Goal: Task Accomplishment & Management: Manage account settings

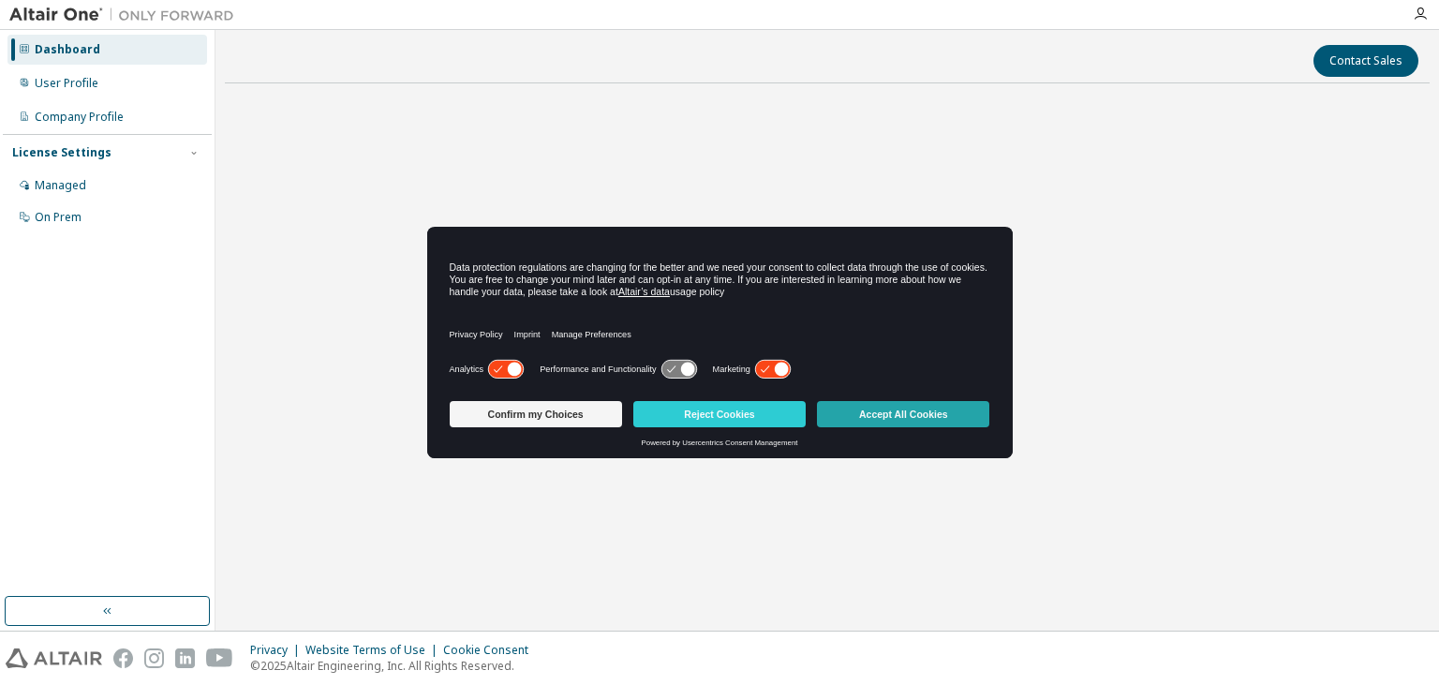
click at [881, 412] on button "Accept All Cookies" at bounding box center [903, 414] width 172 height 26
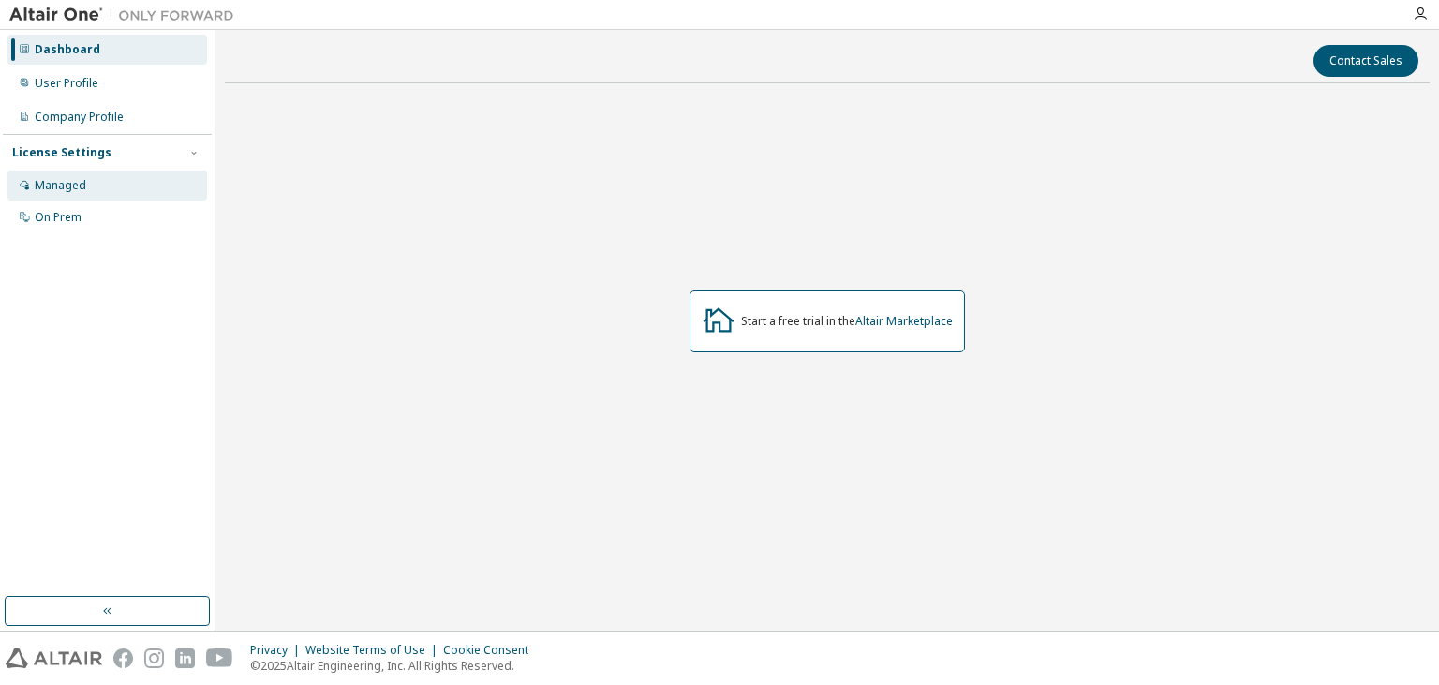
click at [127, 187] on div "Managed" at bounding box center [107, 186] width 200 height 30
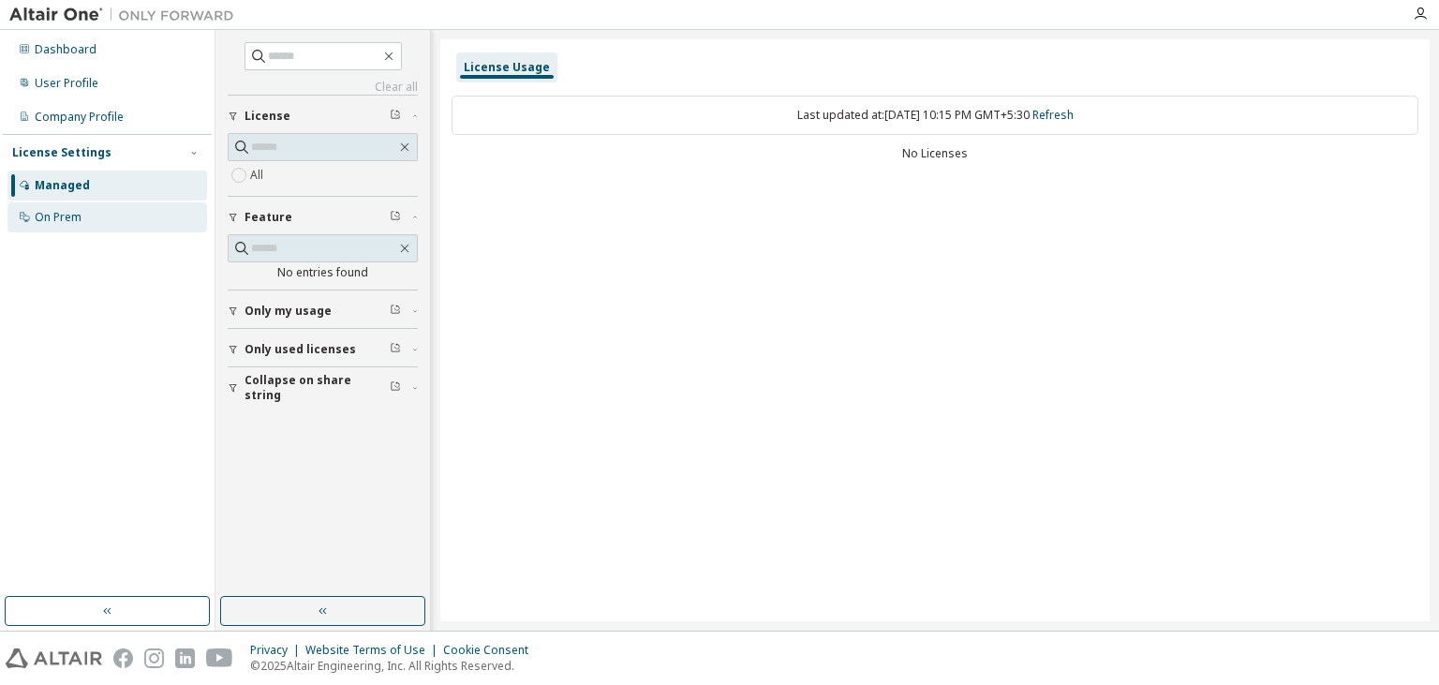
click at [111, 212] on div "On Prem" at bounding box center [107, 217] width 200 height 30
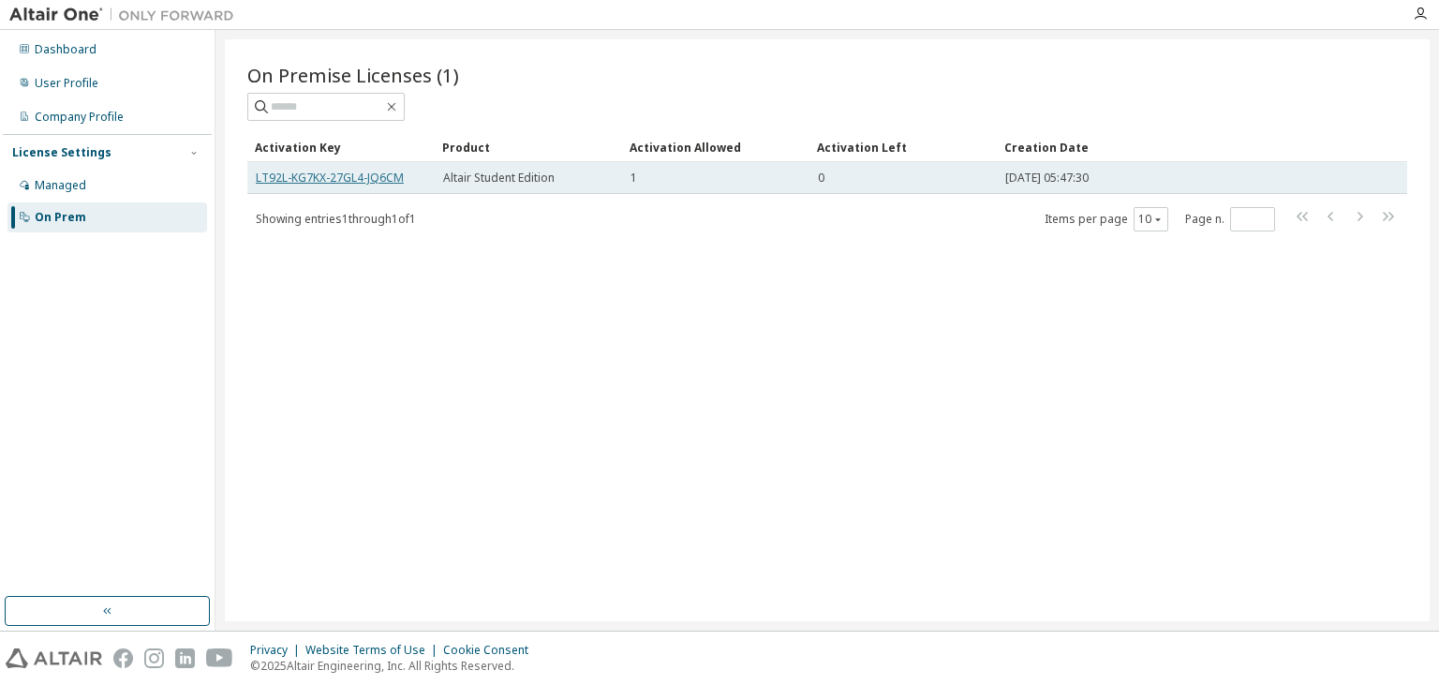
click at [372, 173] on link "LT92L-KG7KX-27GL4-JQ6CM" at bounding box center [330, 178] width 148 height 16
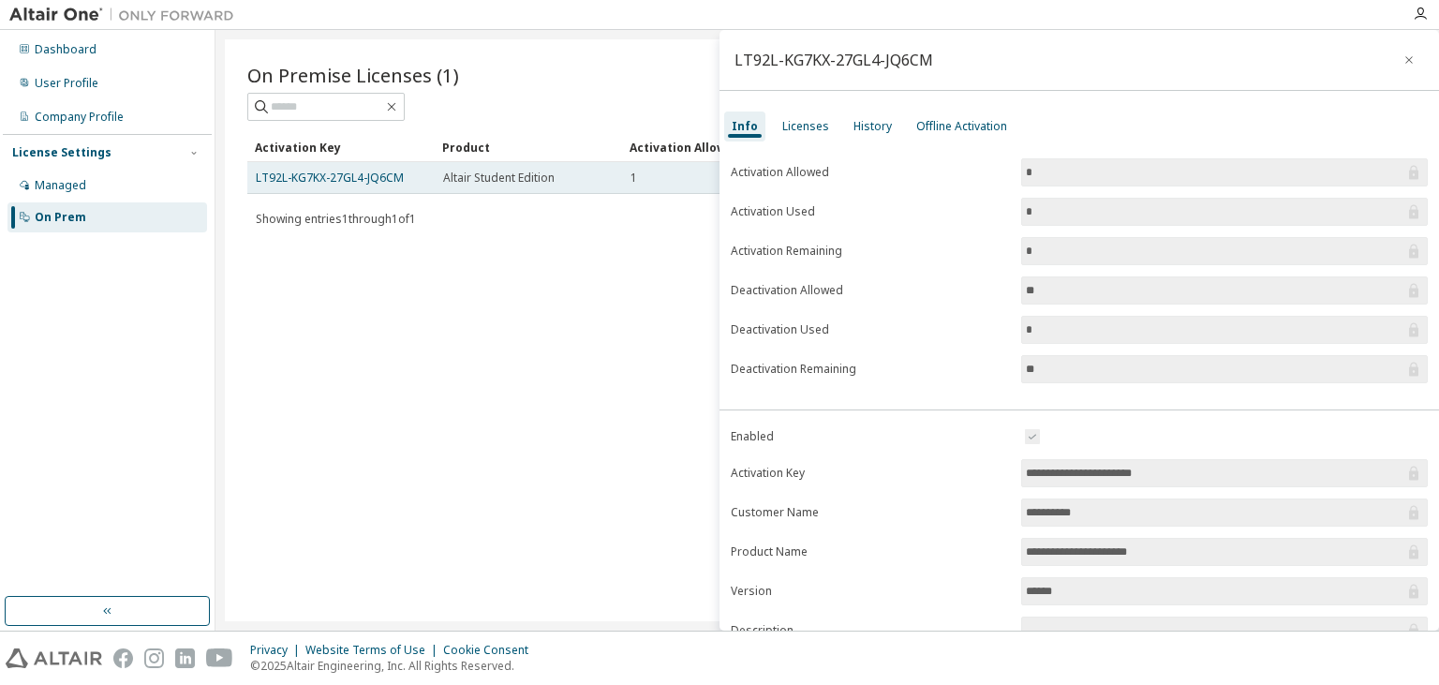
click at [549, 177] on span "Altair Student Edition" at bounding box center [499, 178] width 112 height 15
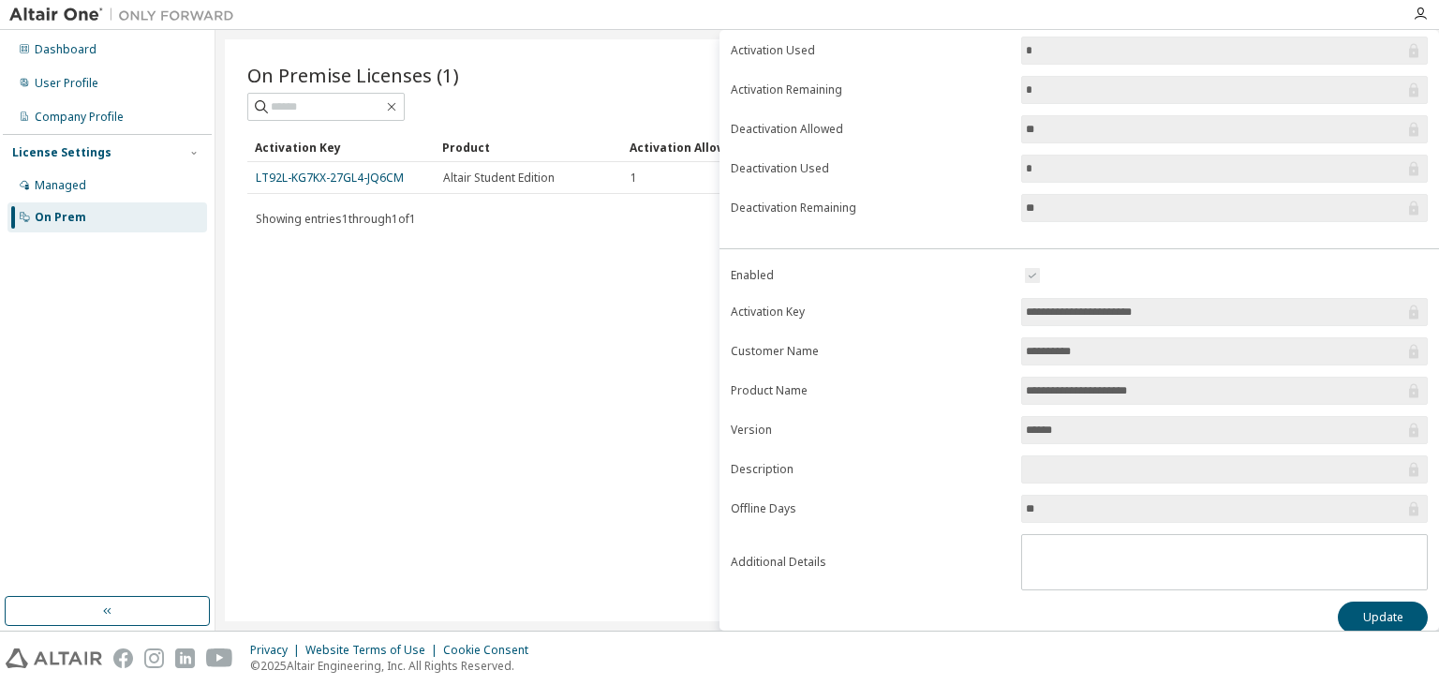
scroll to position [172, 0]
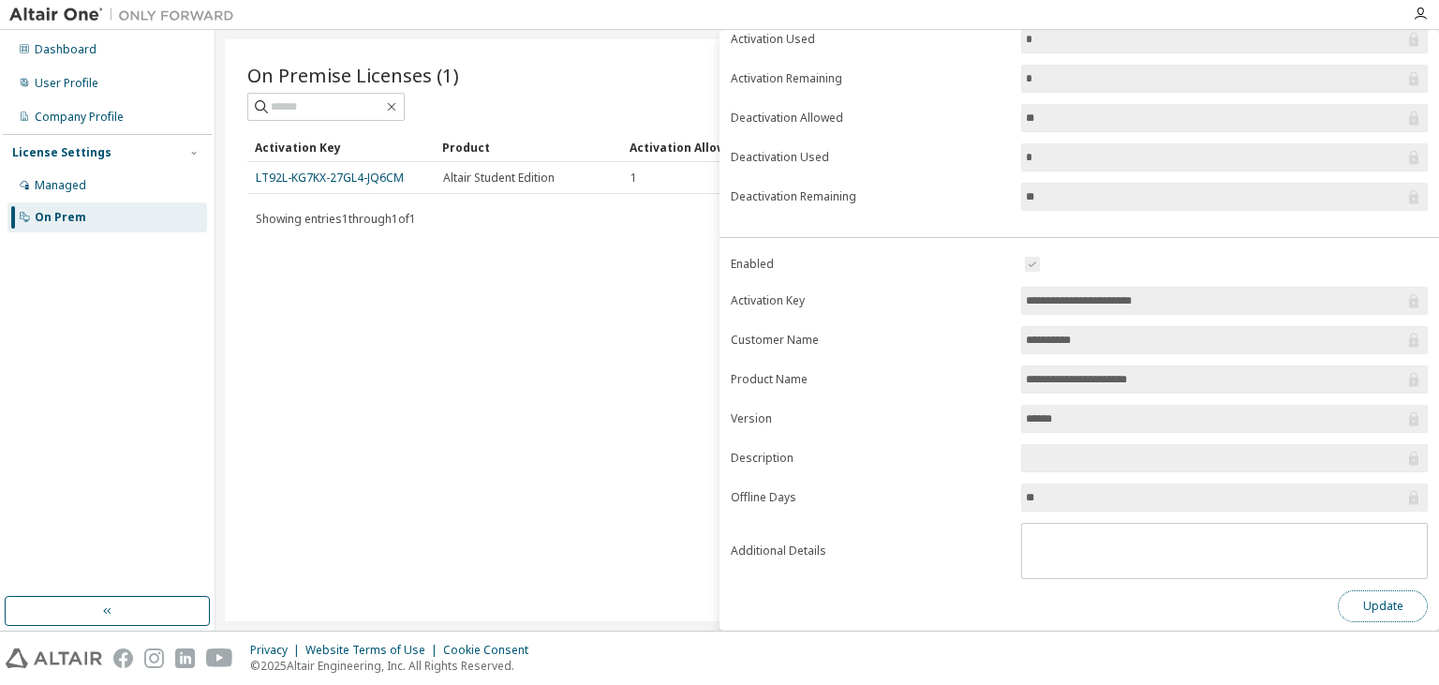
click at [1379, 598] on button "Update" at bounding box center [1383, 606] width 90 height 32
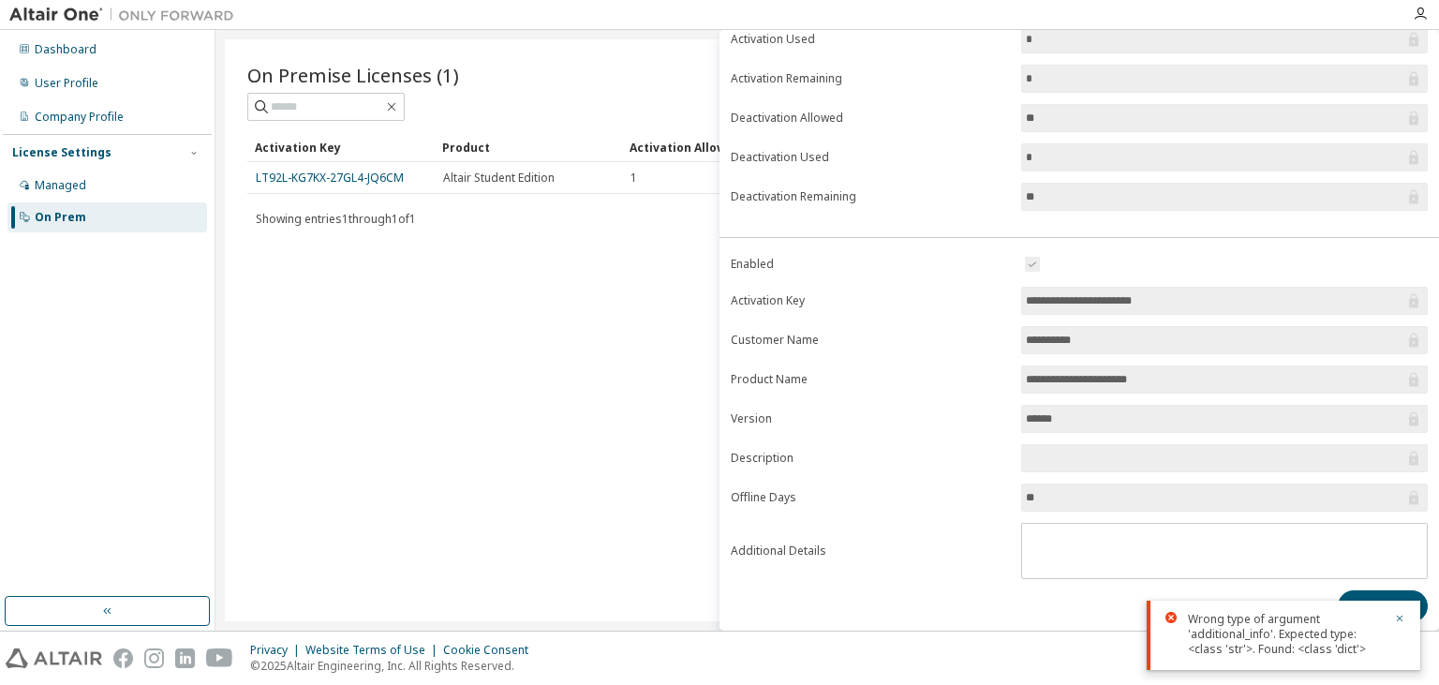
scroll to position [0, 0]
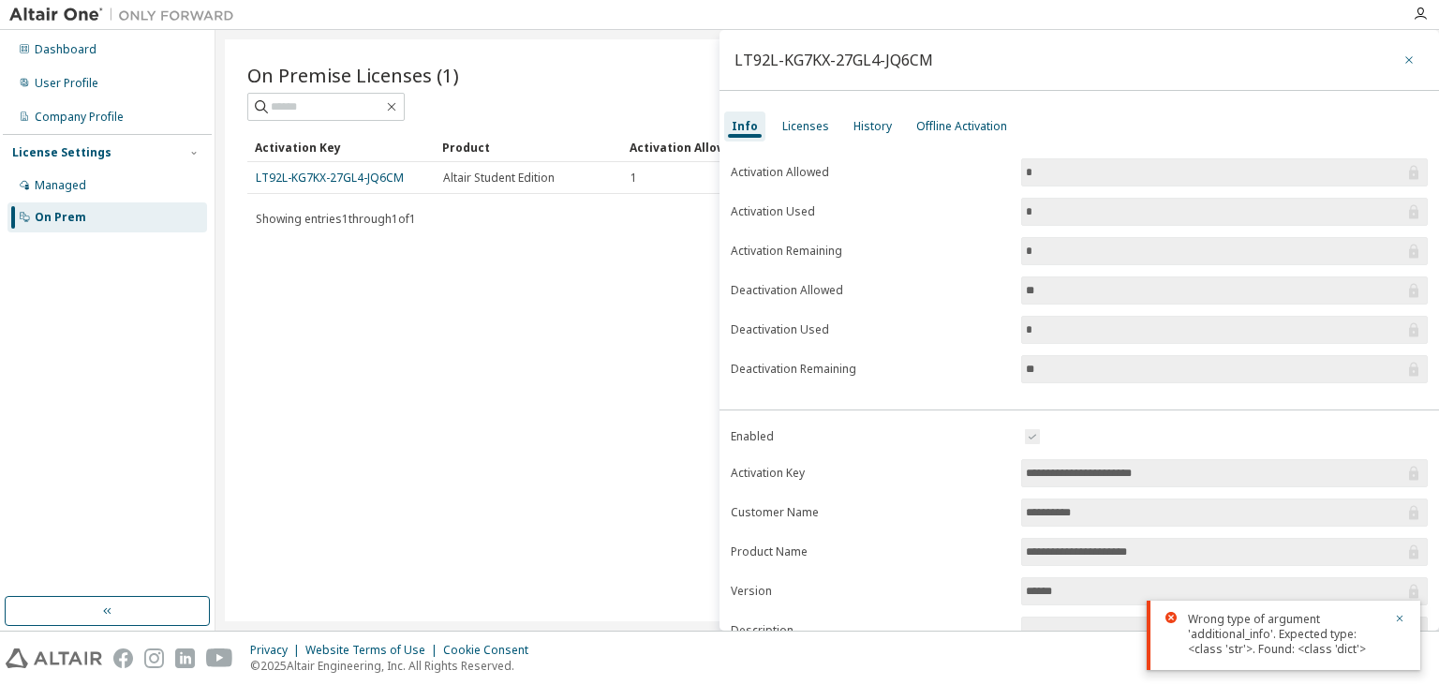
click at [1417, 54] on button "button" at bounding box center [1409, 60] width 30 height 30
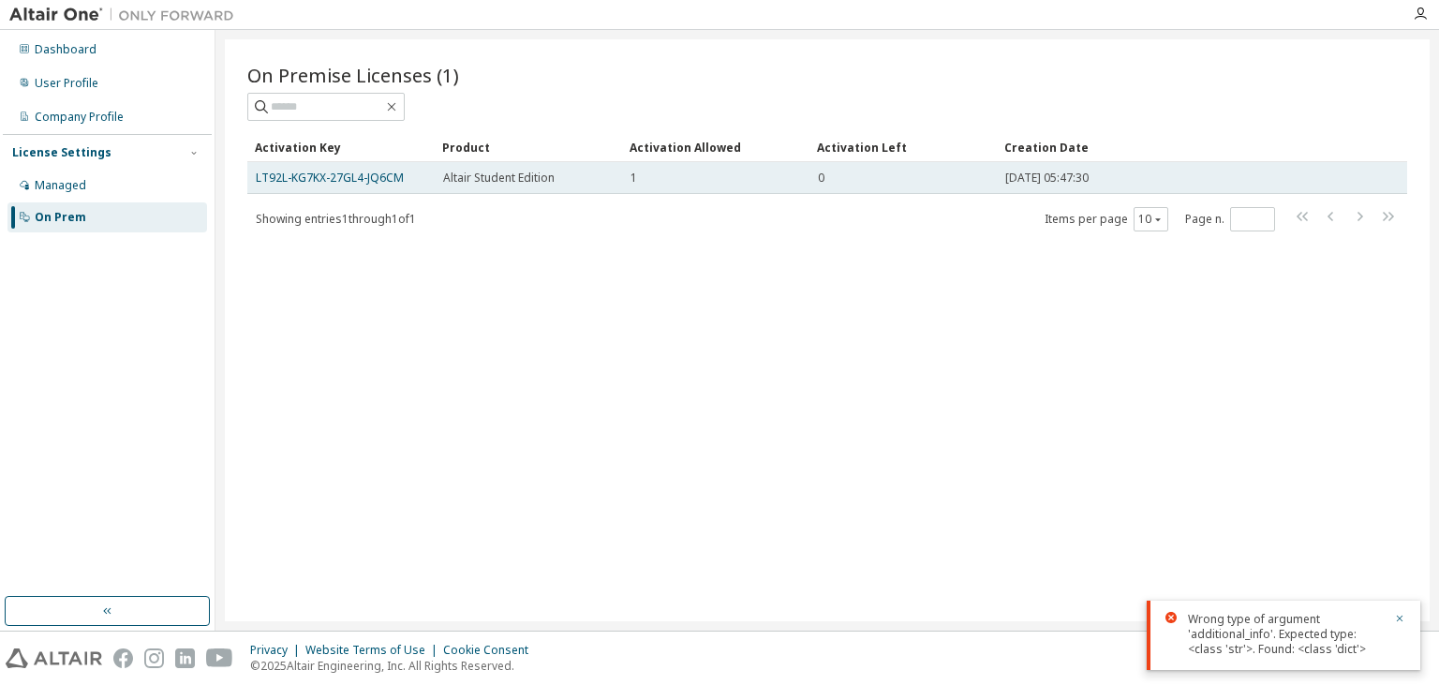
click at [1080, 171] on span "[DATE] 05:47:30" at bounding box center [1046, 178] width 83 height 15
click at [1068, 172] on span "[DATE] 05:47:30" at bounding box center [1046, 178] width 83 height 15
click at [892, 184] on div "0" at bounding box center [903, 178] width 171 height 15
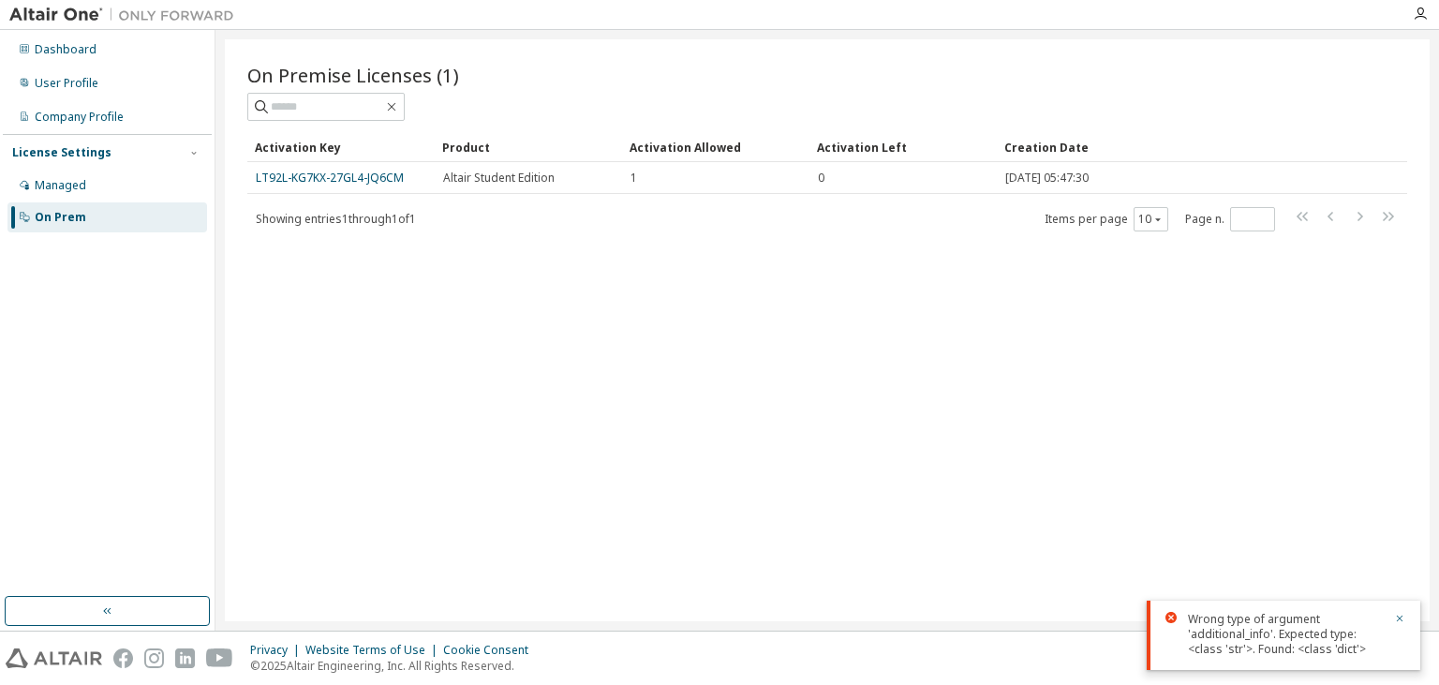
click at [479, 143] on div "Product" at bounding box center [528, 147] width 172 height 30
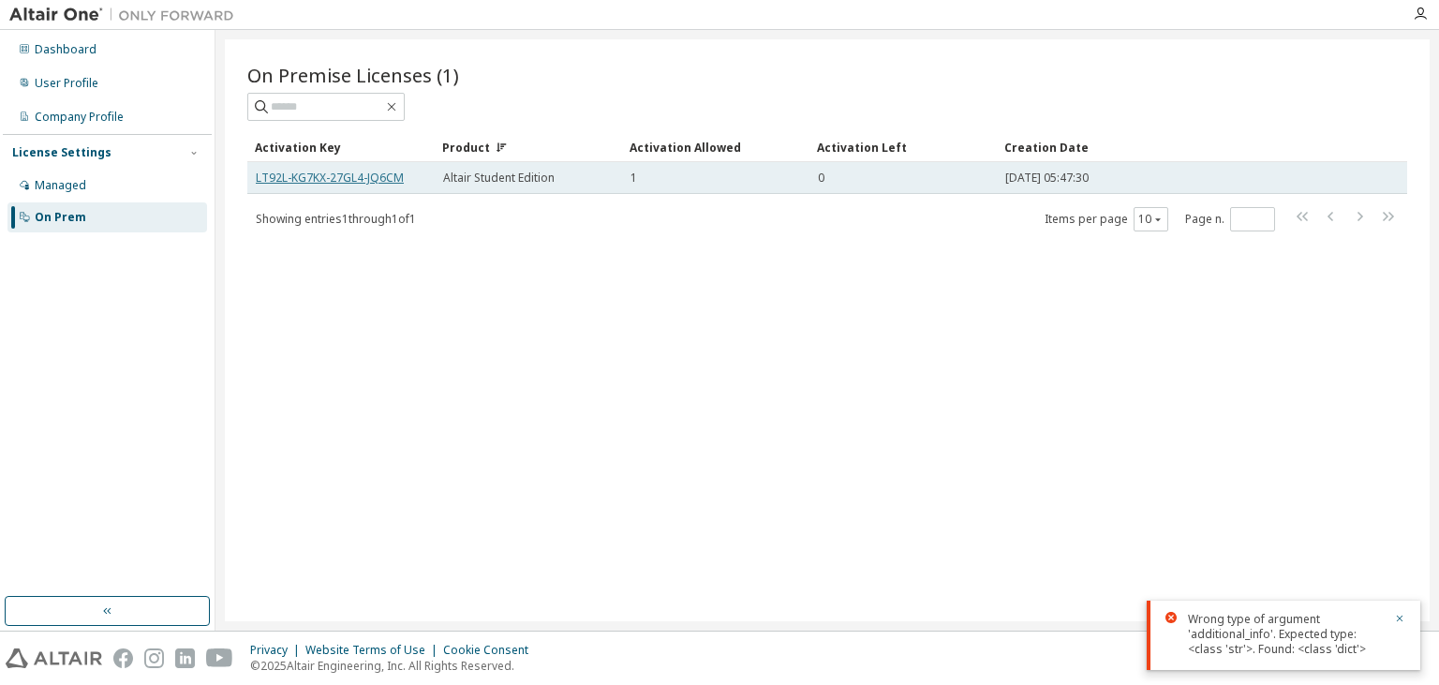
click at [370, 175] on link "LT92L-KG7KX-27GL4-JQ6CM" at bounding box center [330, 178] width 148 height 16
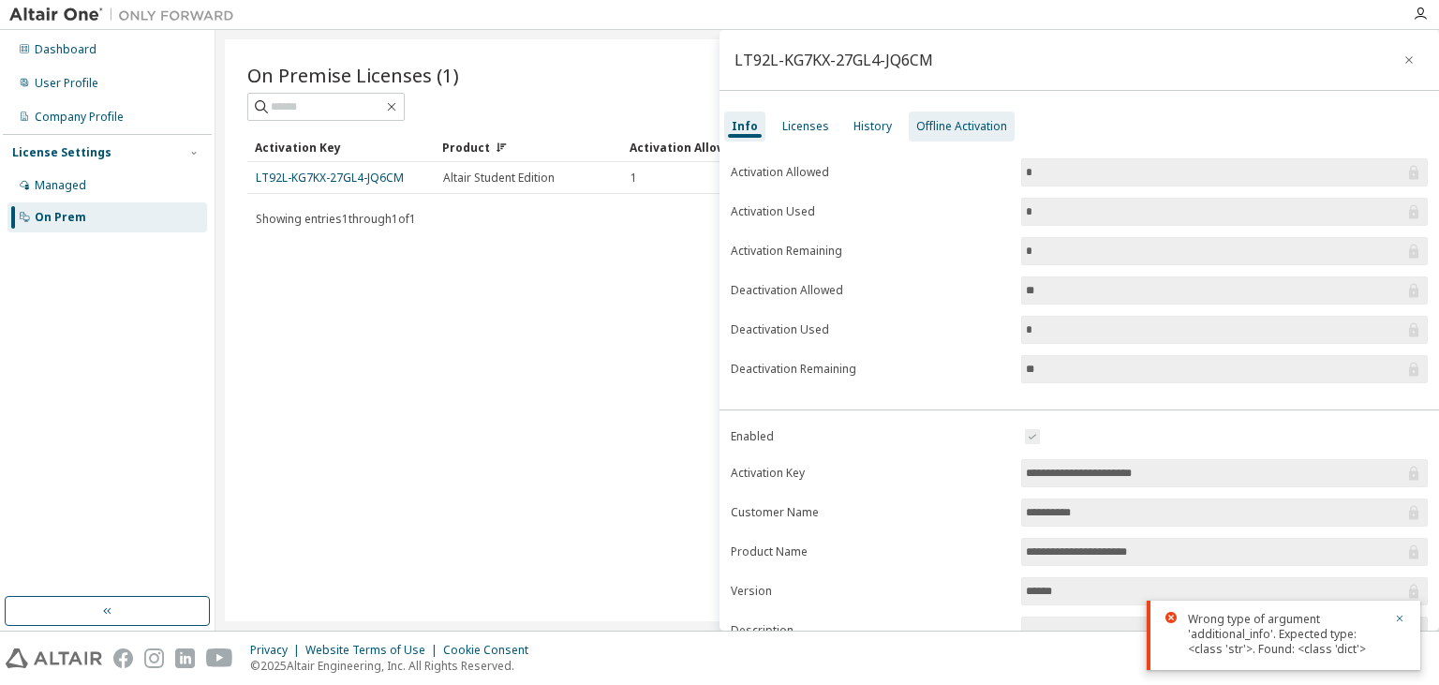
click at [940, 113] on div "Offline Activation" at bounding box center [962, 127] width 106 height 30
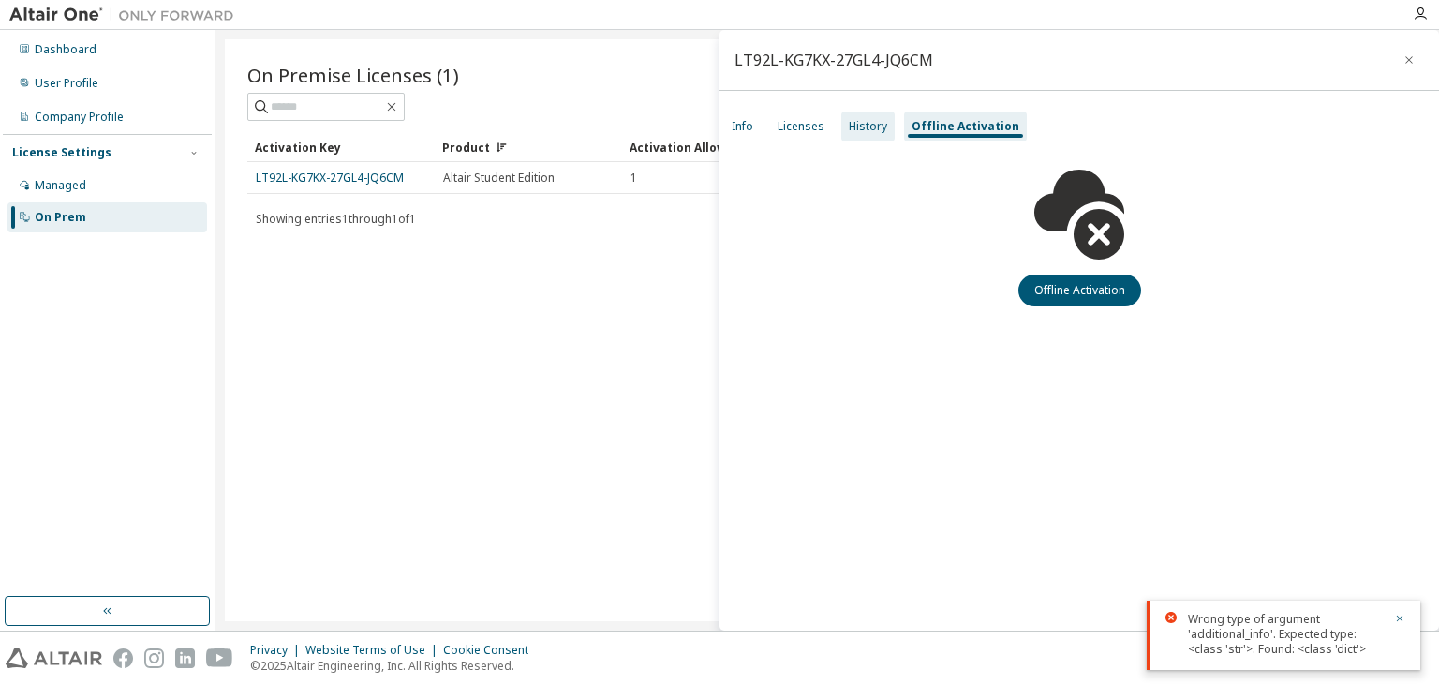
click at [854, 128] on div "History" at bounding box center [868, 126] width 38 height 15
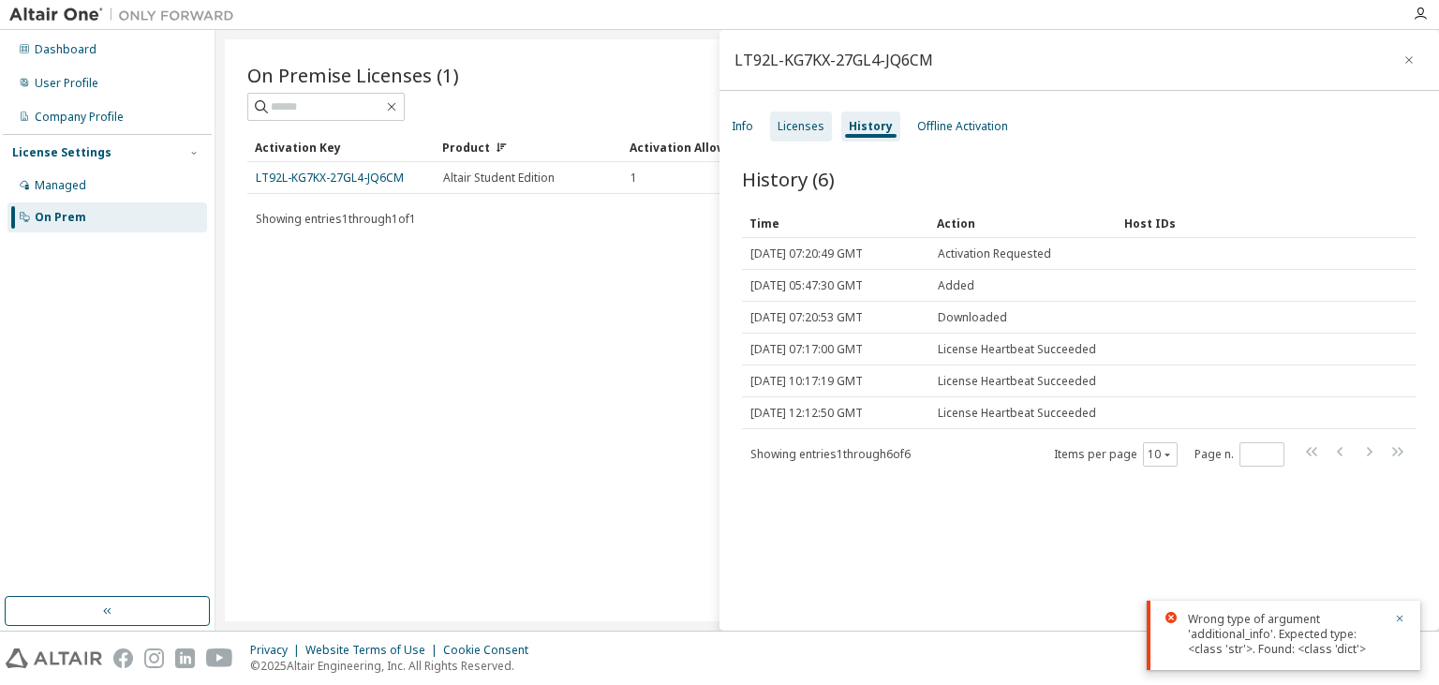
click at [815, 126] on div "Licenses" at bounding box center [801, 126] width 47 height 15
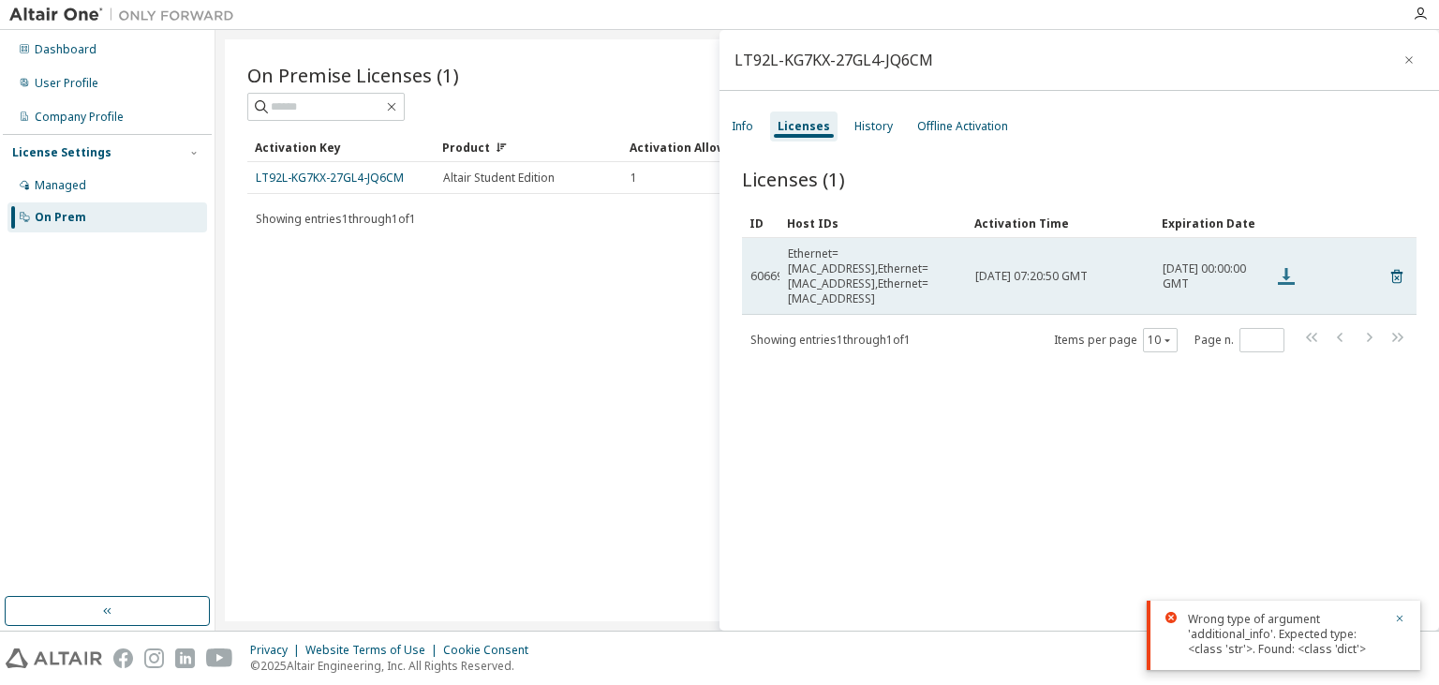
click at [1284, 265] on icon at bounding box center [1286, 276] width 22 height 22
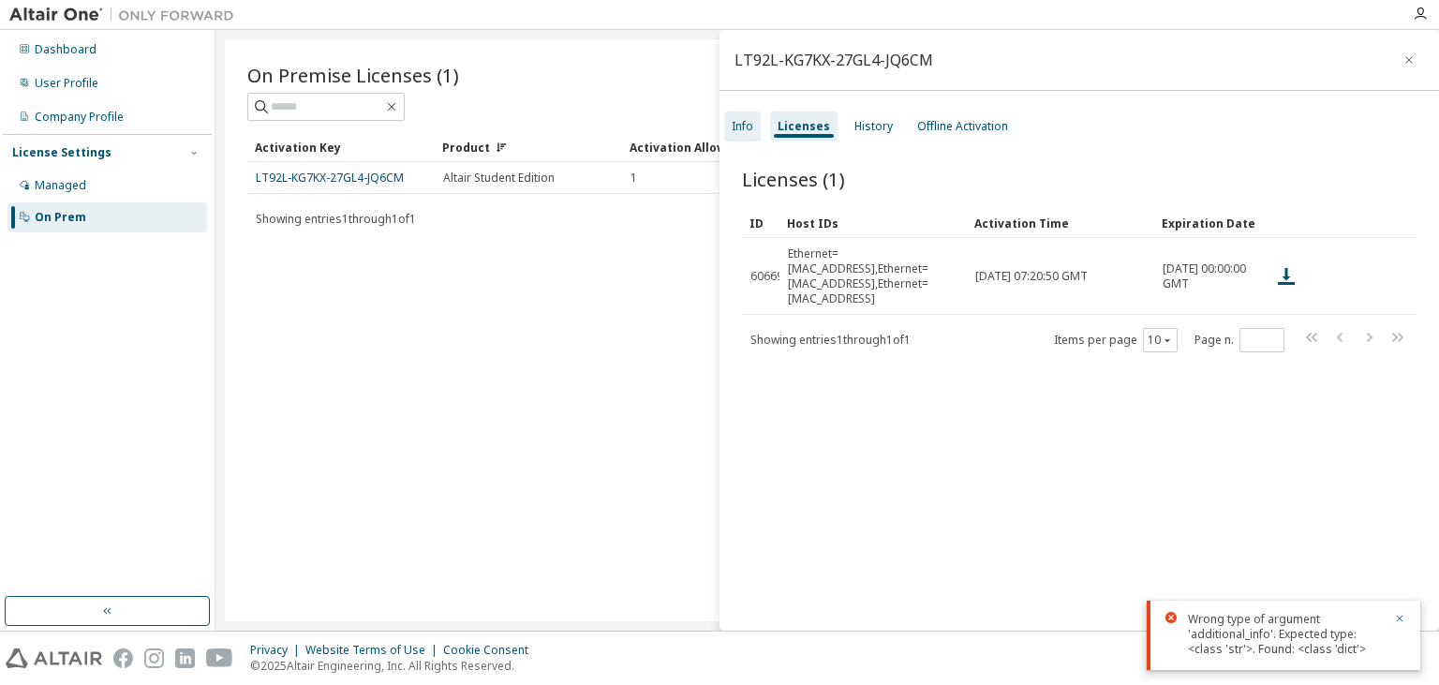
click at [728, 141] on div "Info" at bounding box center [742, 127] width 37 height 30
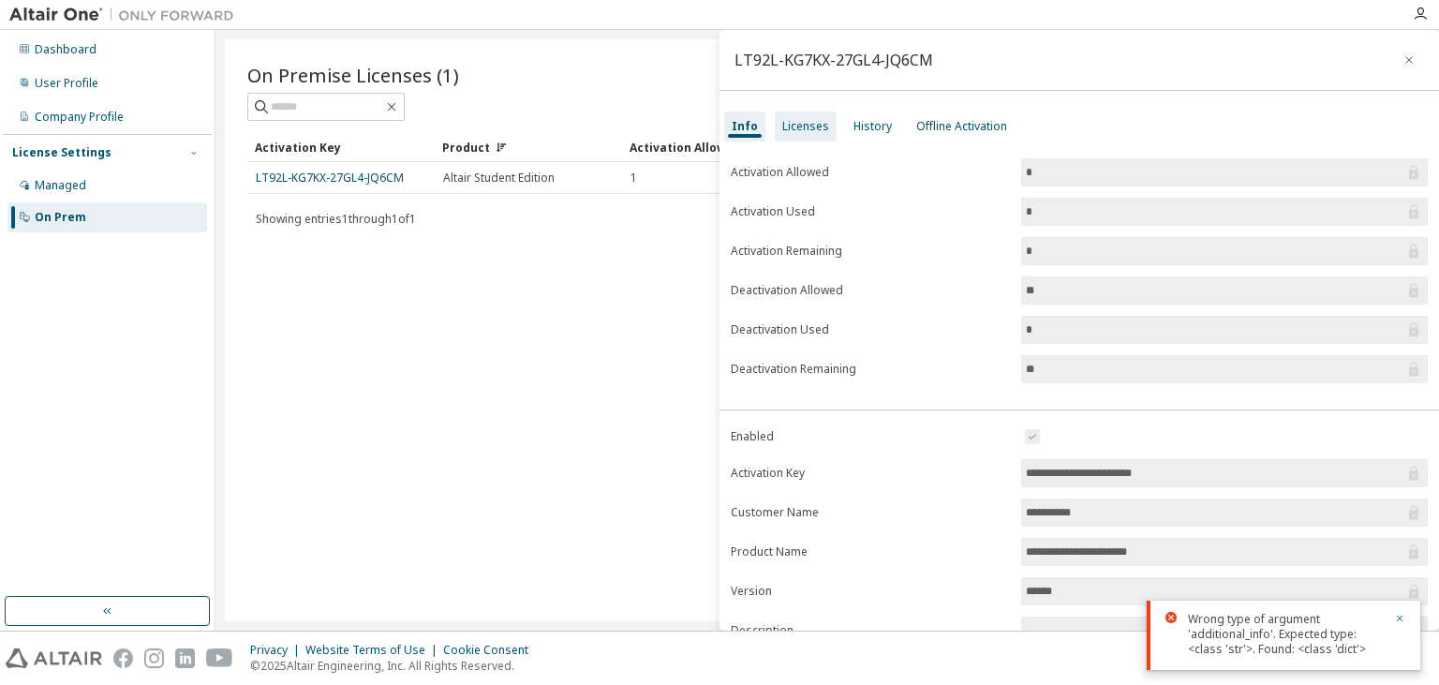
click at [798, 122] on div "Licenses" at bounding box center [805, 126] width 47 height 15
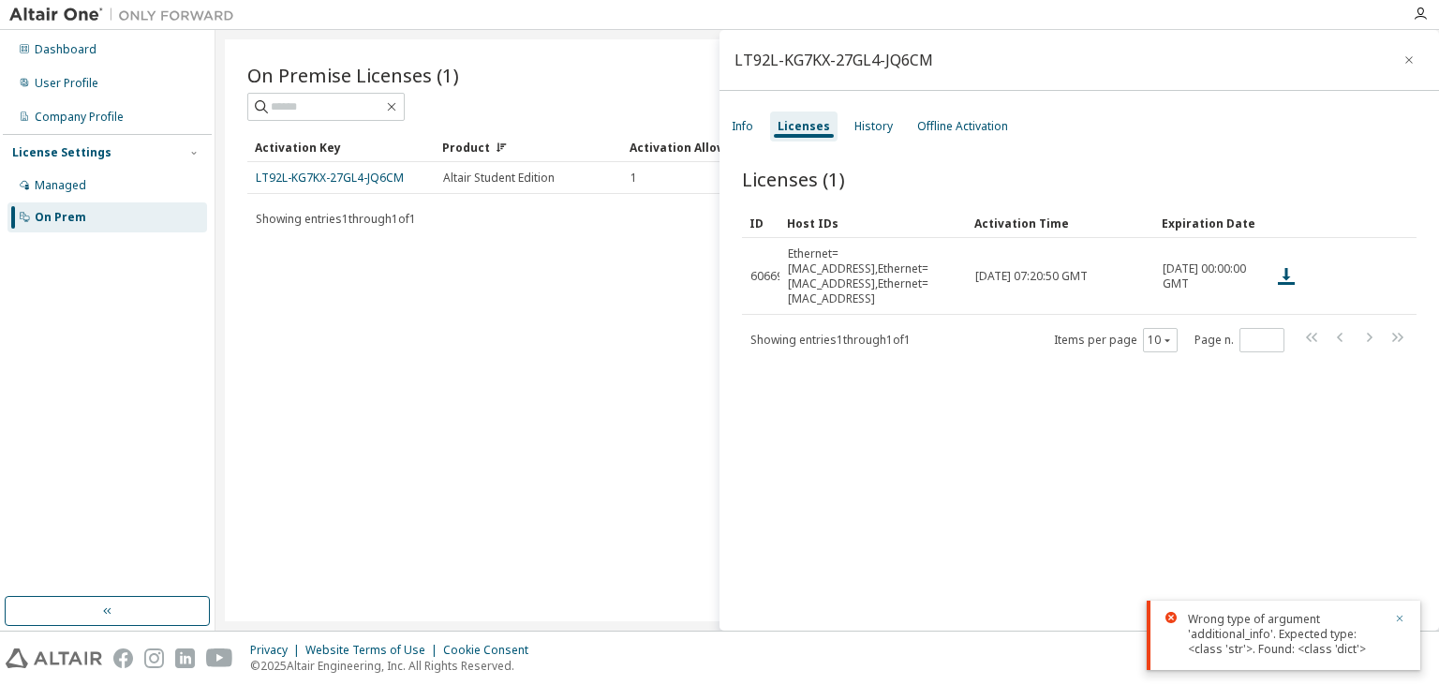
click at [1396, 613] on button "button" at bounding box center [1399, 620] width 11 height 17
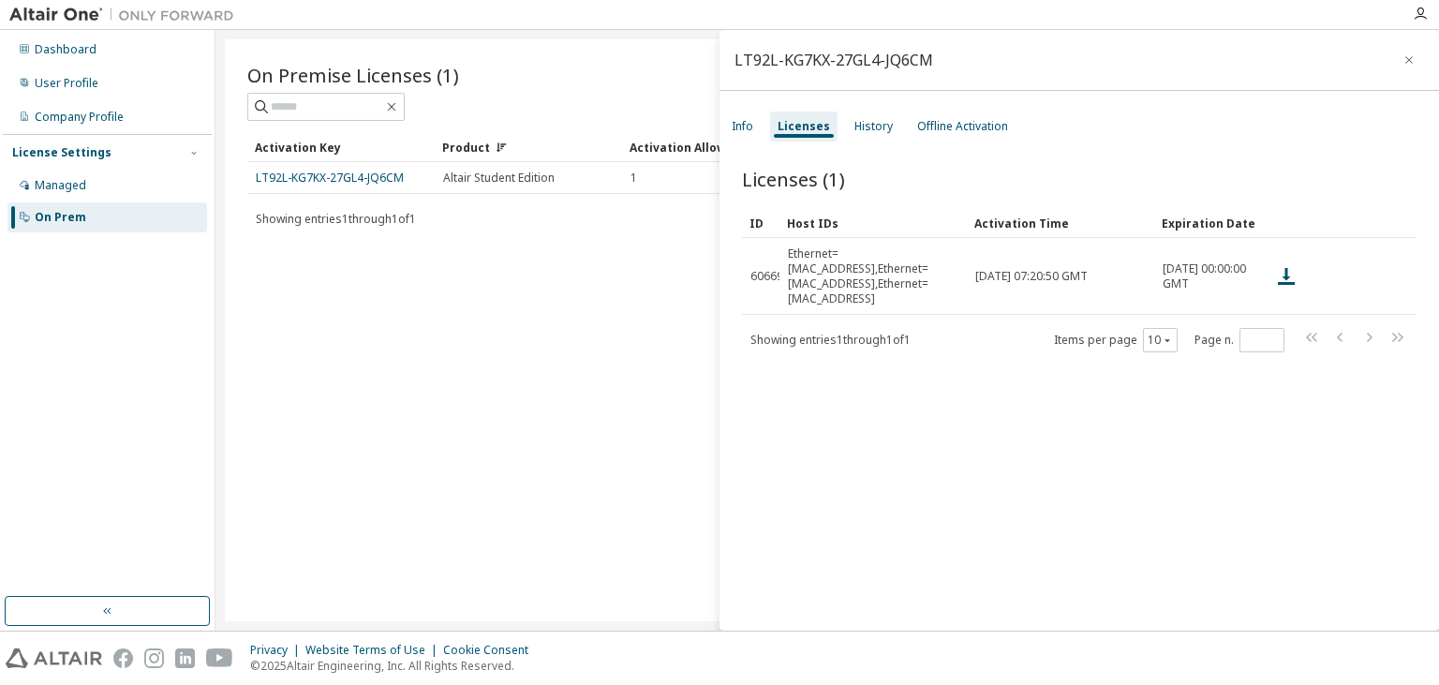
click at [933, 489] on div "Licenses (1) Clear Load Save Save As Field Operator Value Select filter Select …" at bounding box center [1080, 401] width 720 height 516
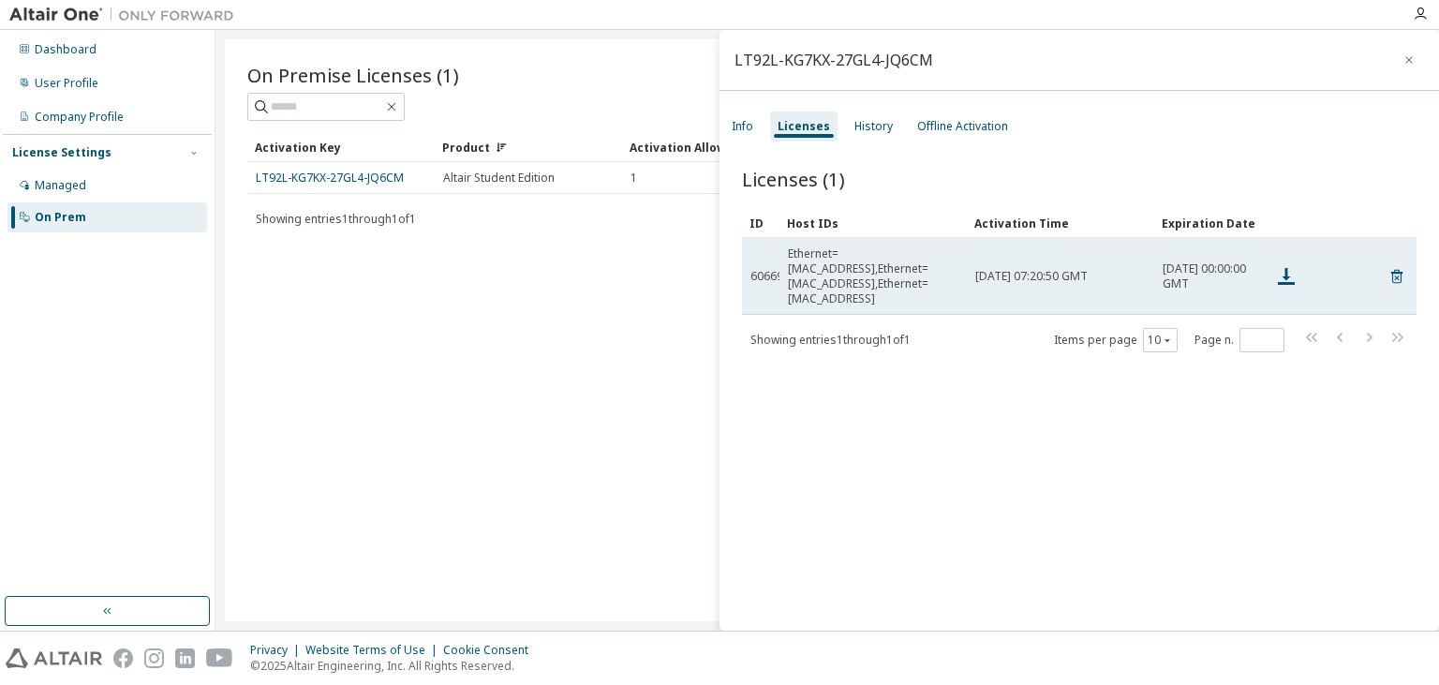
click at [814, 266] on div "Ethernet=[MAC_ADDRESS],Ethernet=[MAC_ADDRESS],Ethernet=[MAC_ADDRESS]" at bounding box center [873, 276] width 171 height 60
